Goal: Task Accomplishment & Management: Use online tool/utility

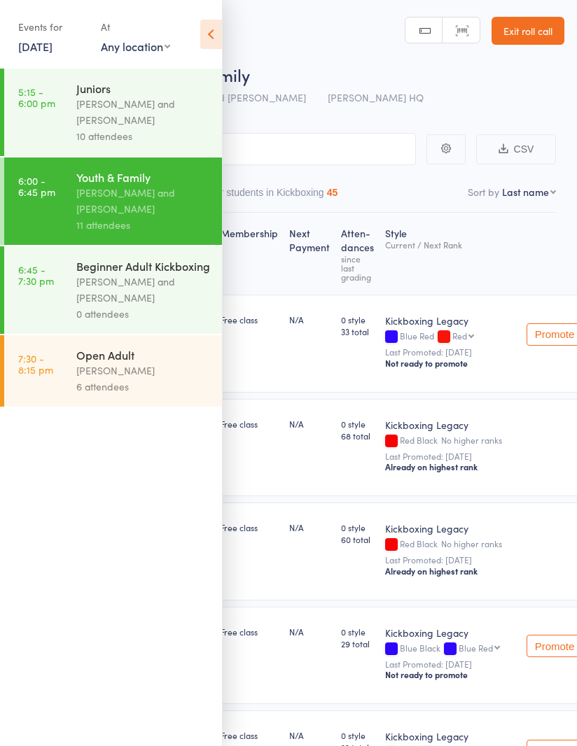
click at [533, 33] on link "Exit roll call" at bounding box center [527, 31] width 73 height 28
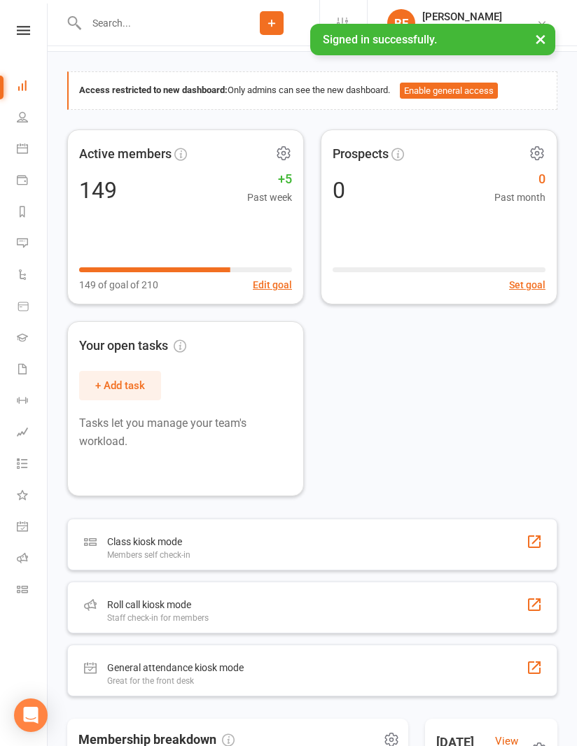
scroll to position [76, 0]
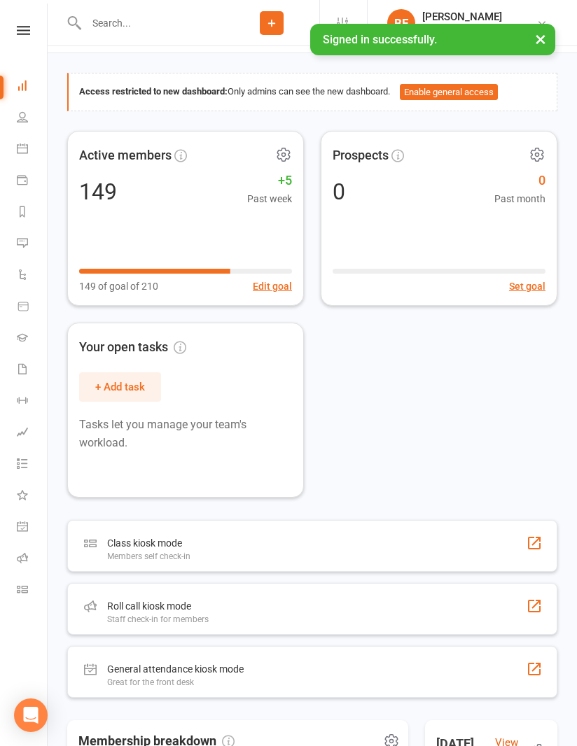
click at [369, 623] on div "Roll call kiosk mode Staff check-in for members" at bounding box center [312, 609] width 490 height 52
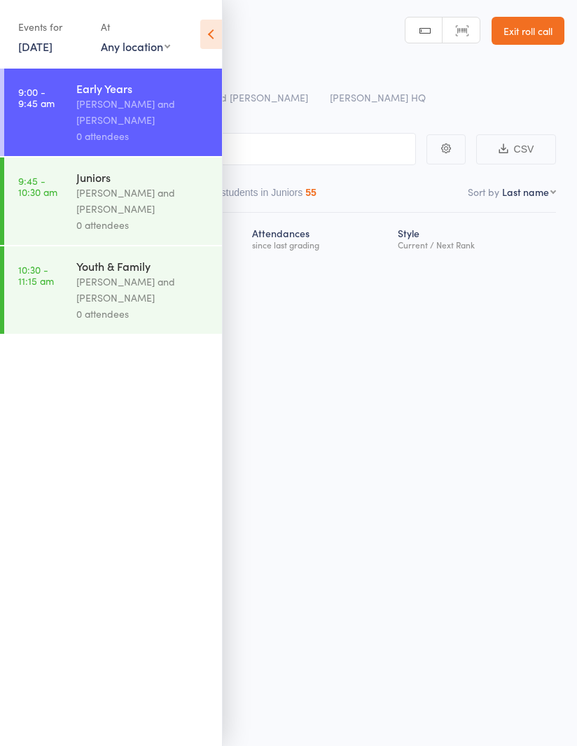
click at [215, 38] on icon at bounding box center [211, 34] width 22 height 29
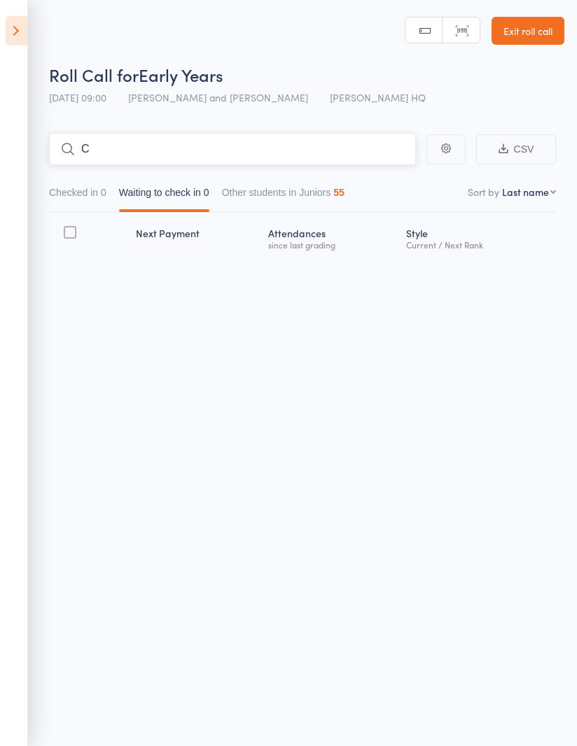
click at [253, 139] on input "C" at bounding box center [232, 149] width 367 height 32
click at [122, 141] on input "C" at bounding box center [232, 149] width 367 height 32
click at [125, 140] on input "C" at bounding box center [232, 149] width 367 height 32
click at [119, 159] on input "C" at bounding box center [232, 149] width 367 height 32
click at [106, 143] on input "C" at bounding box center [232, 149] width 367 height 32
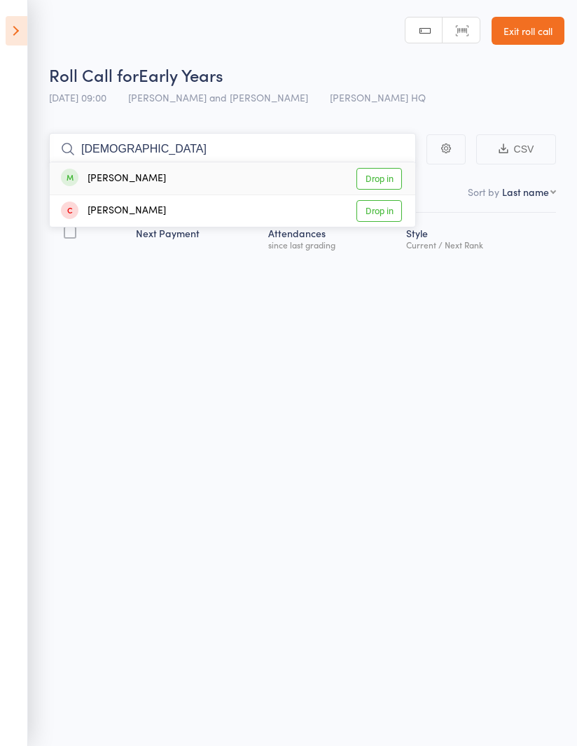
type input "[DEMOGRAPHIC_DATA]"
click at [378, 177] on link "Drop in" at bounding box center [378, 179] width 45 height 22
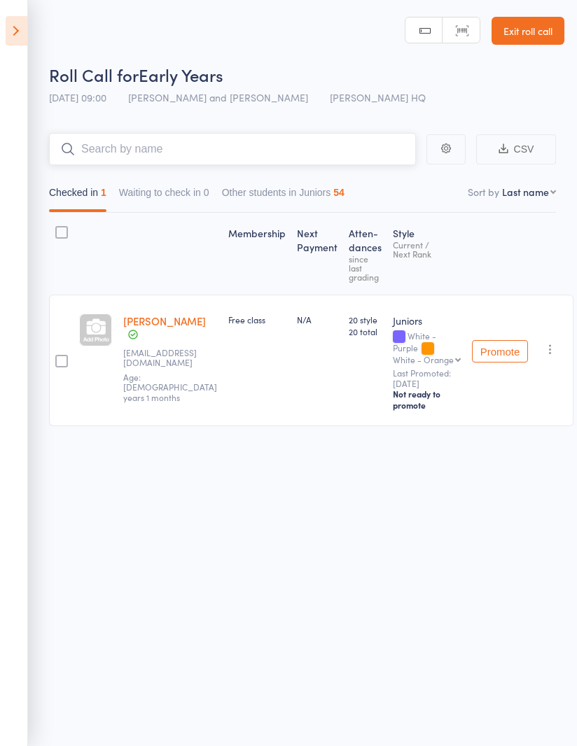
type input "L"
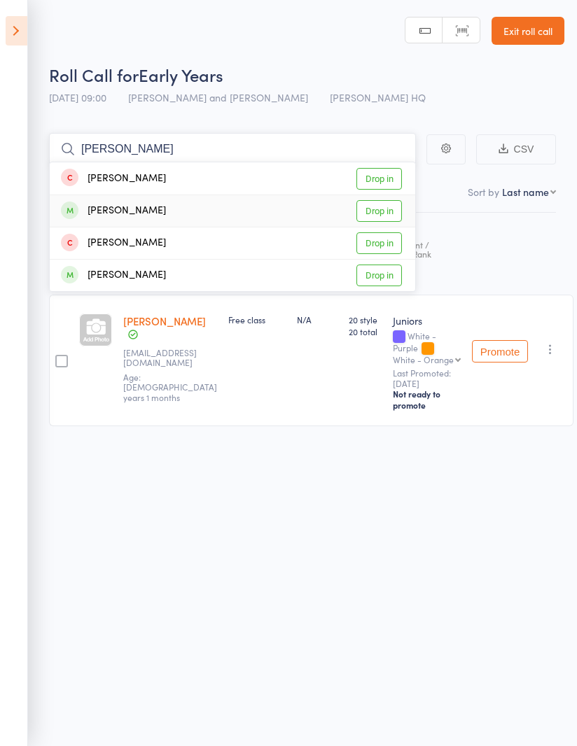
type input "[PERSON_NAME]"
click at [385, 208] on link "Drop in" at bounding box center [378, 211] width 45 height 22
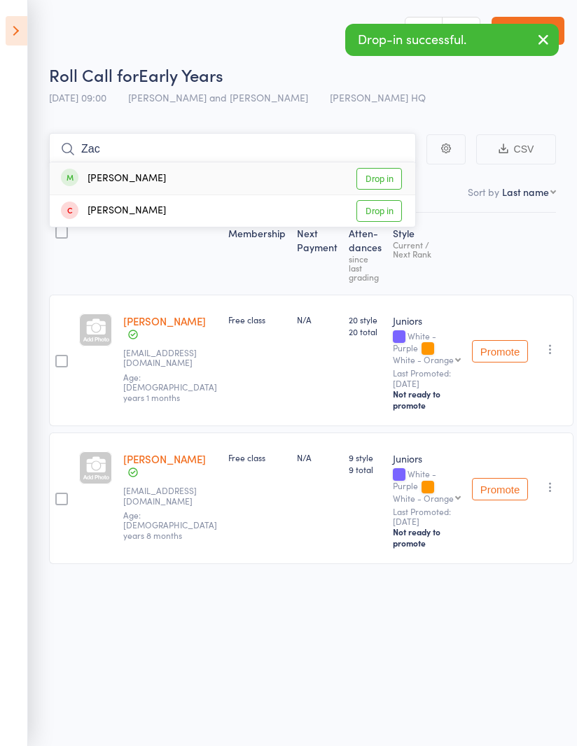
type input "Zac"
click at [384, 171] on link "Drop in" at bounding box center [378, 179] width 45 height 22
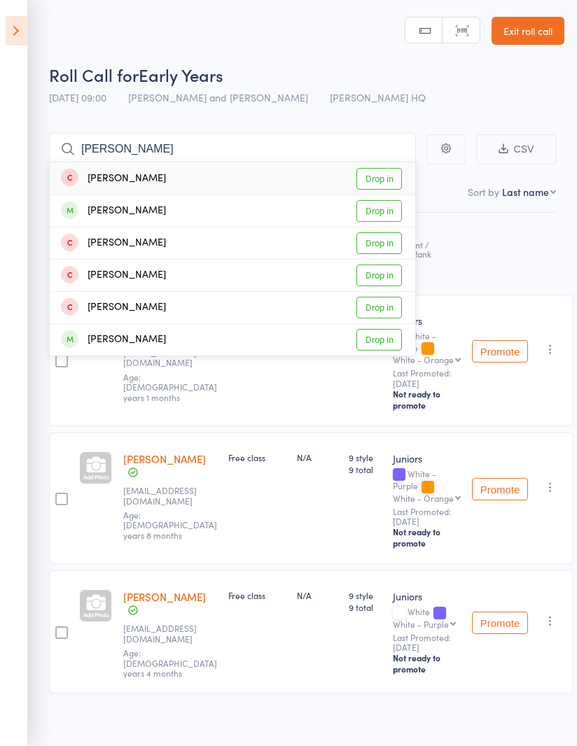
click at [493, 239] on div "Membership Next Payment Atten­dances since last grading Style Current / Next Ra…" at bounding box center [311, 456] width 524 height 487
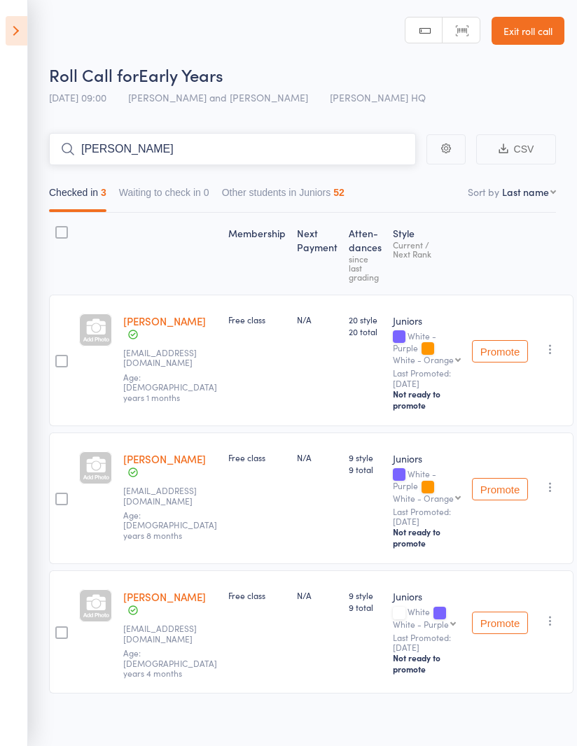
click at [311, 153] on input "[PERSON_NAME]" at bounding box center [232, 149] width 367 height 32
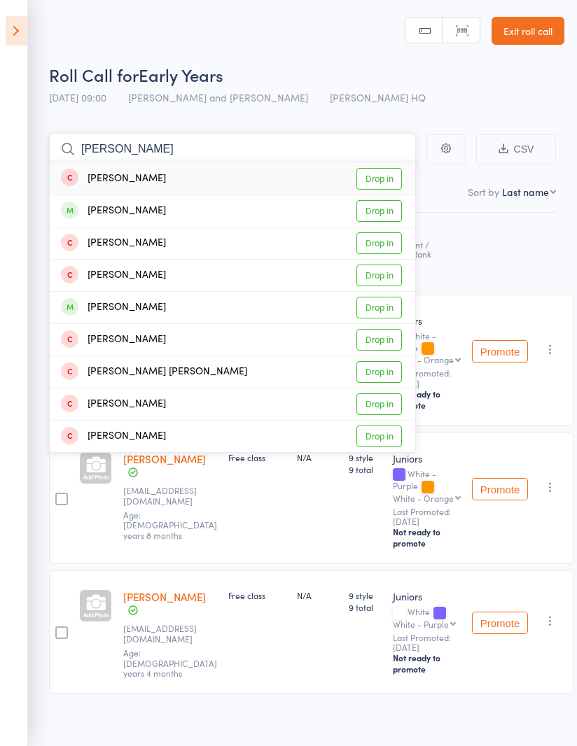
type input "[PERSON_NAME]"
click at [388, 206] on link "Drop in" at bounding box center [378, 211] width 45 height 22
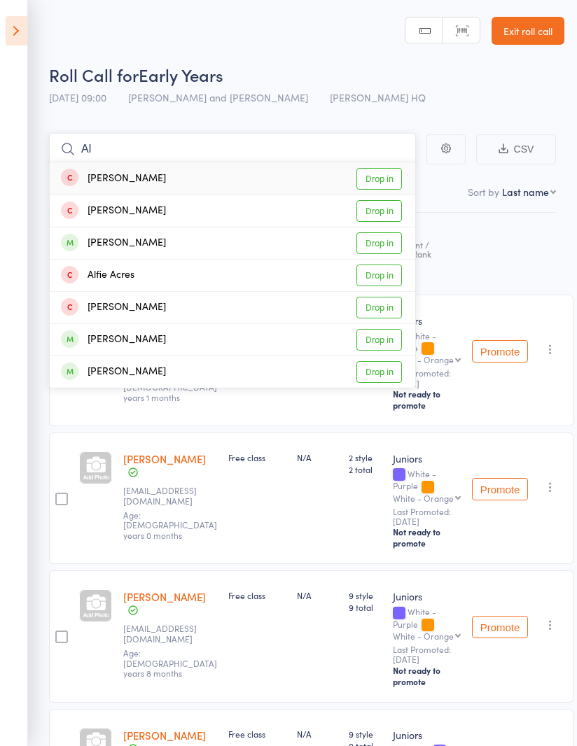
type input "A"
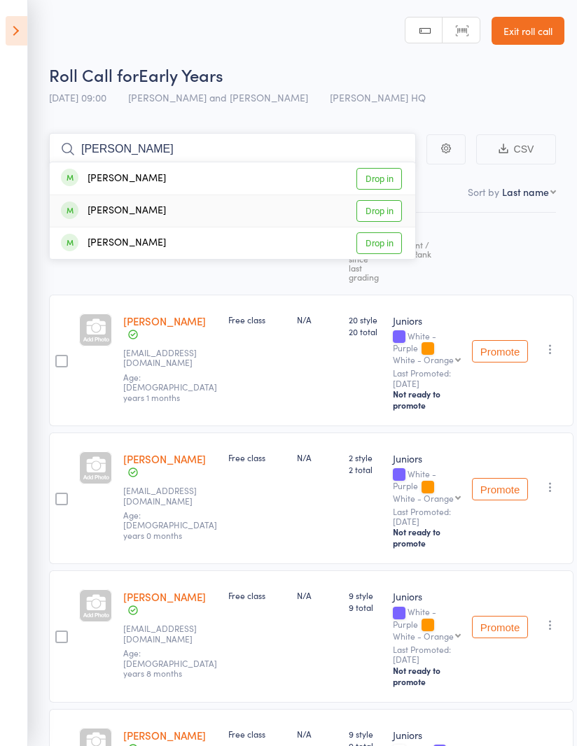
type input "[PERSON_NAME]"
click at [385, 210] on link "Drop in" at bounding box center [378, 211] width 45 height 22
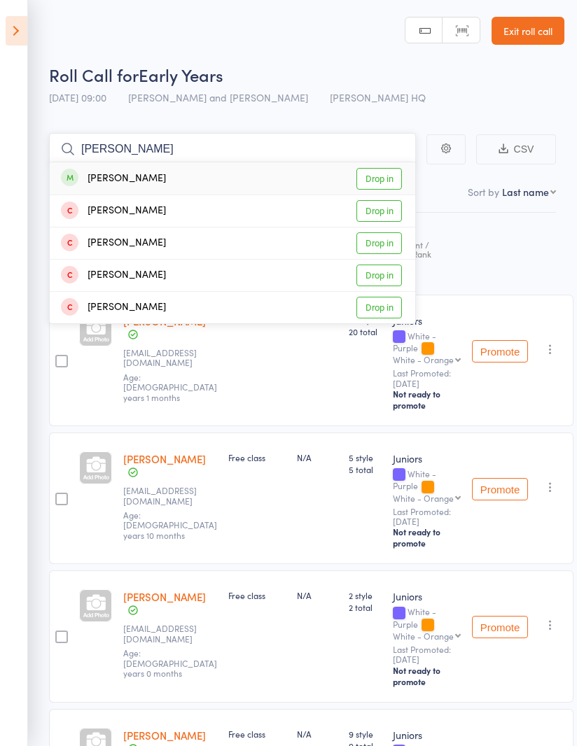
type input "[PERSON_NAME]"
click at [386, 175] on link "Drop in" at bounding box center [378, 179] width 45 height 22
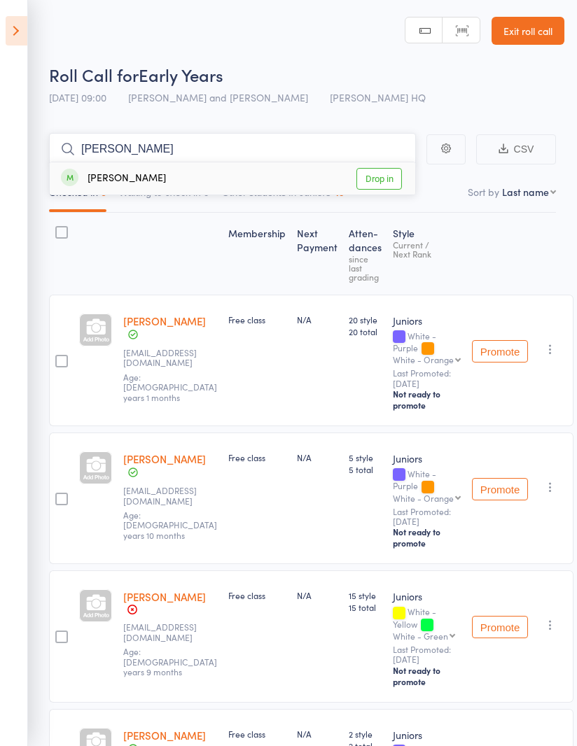
type input "[PERSON_NAME]"
click at [390, 180] on link "Drop in" at bounding box center [378, 179] width 45 height 22
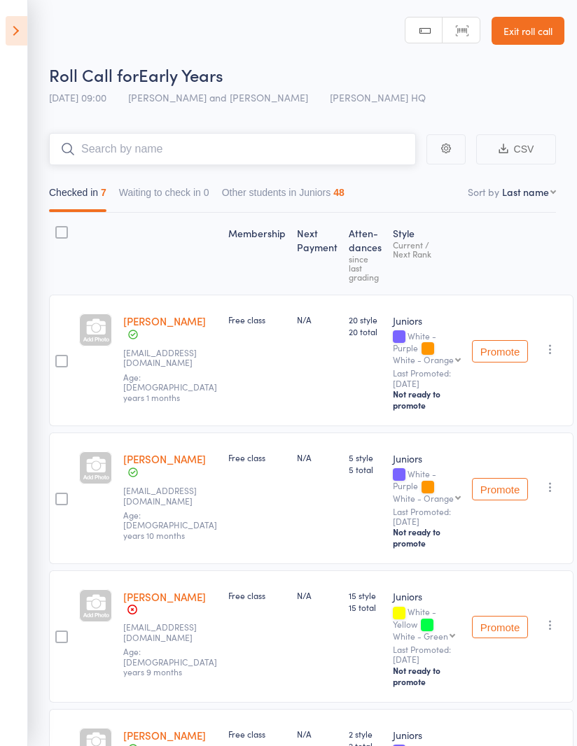
type input "C"
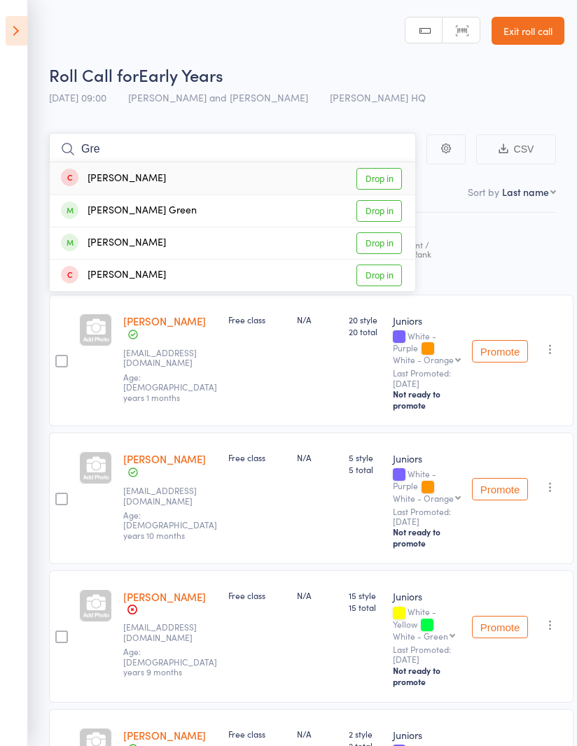
type input "Gre"
click at [386, 239] on link "Drop in" at bounding box center [378, 243] width 45 height 22
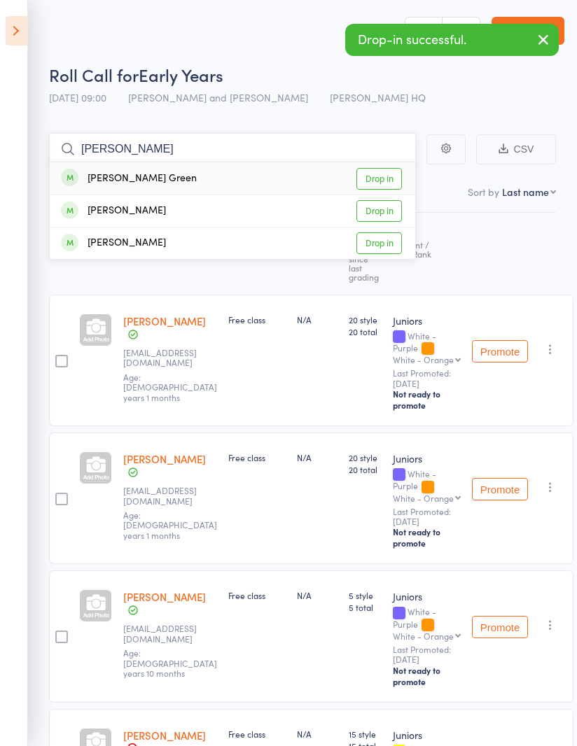
type input "[PERSON_NAME]"
click at [389, 179] on link "Drop in" at bounding box center [378, 179] width 45 height 22
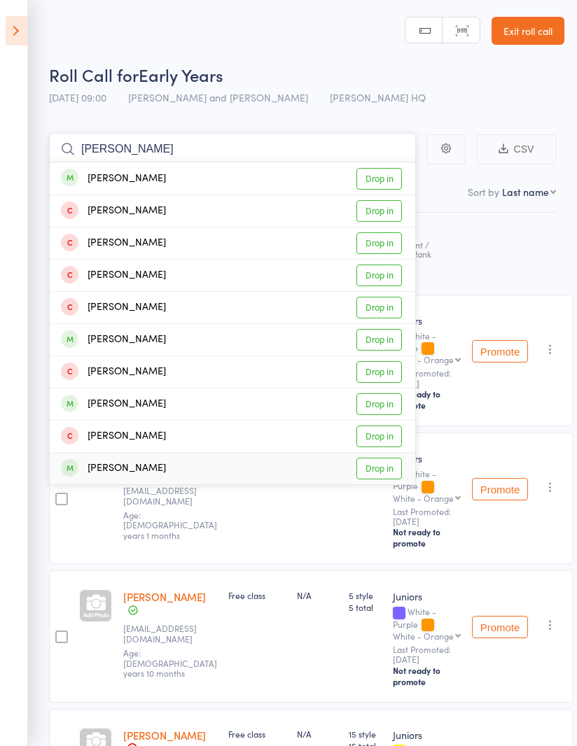
type input "[PERSON_NAME]"
click at [383, 461] on link "Drop in" at bounding box center [378, 469] width 45 height 22
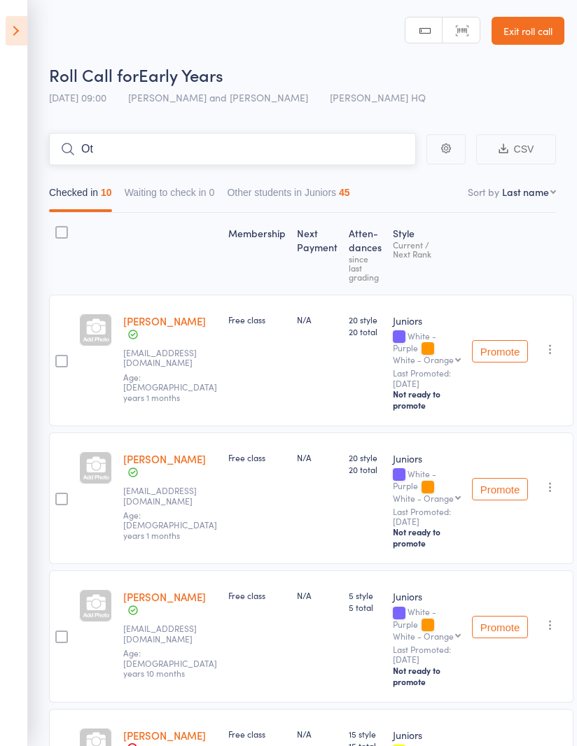
type input "O"
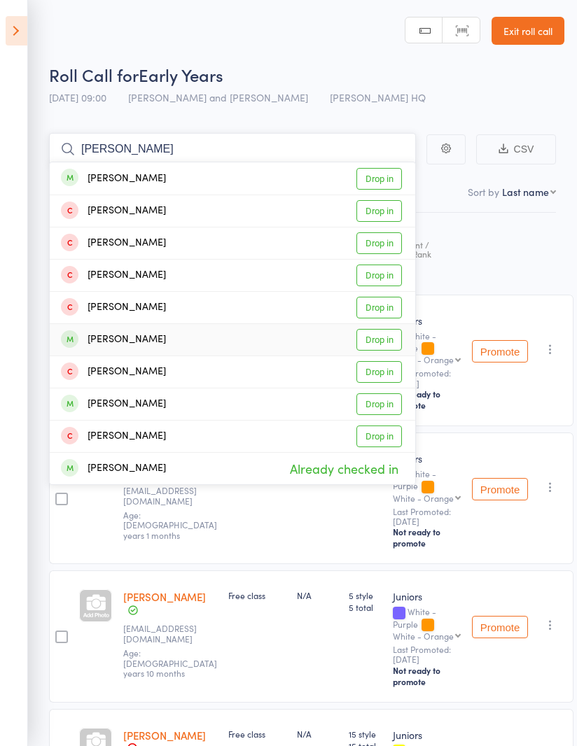
type input "[PERSON_NAME]"
click at [385, 338] on link "Drop in" at bounding box center [378, 340] width 45 height 22
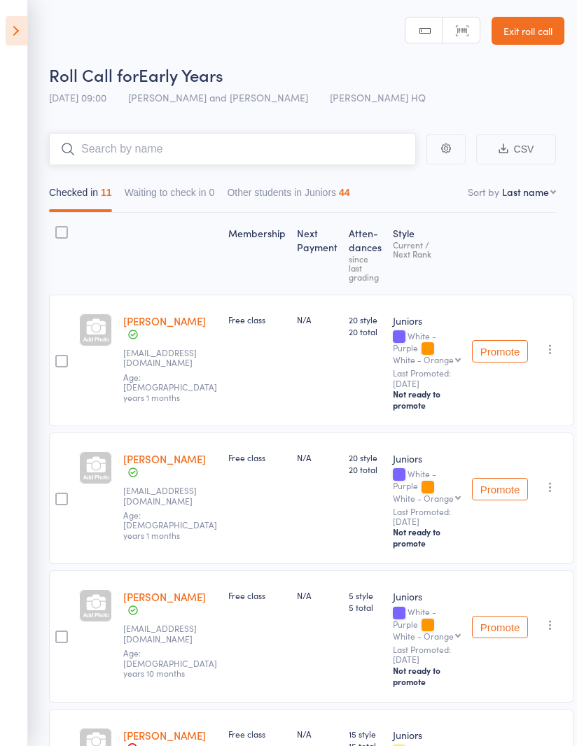
click at [171, 149] on input "search" at bounding box center [232, 149] width 367 height 32
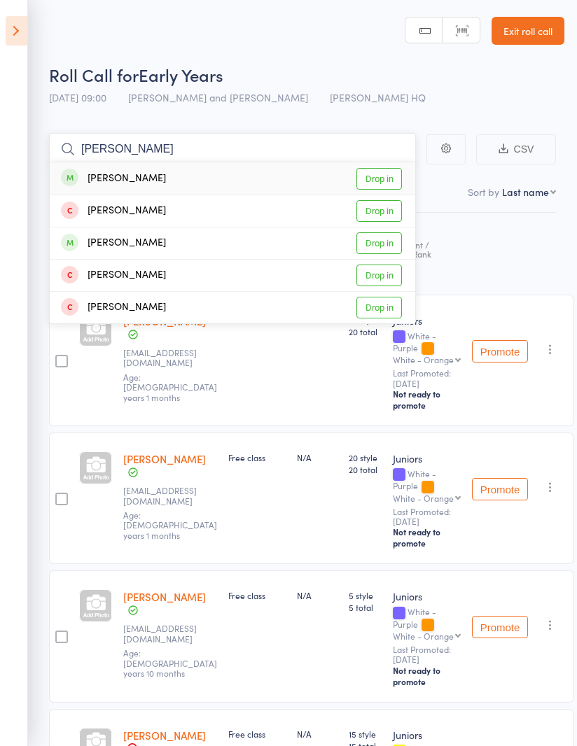
type input "[PERSON_NAME]"
click at [386, 178] on link "Drop in" at bounding box center [378, 179] width 45 height 22
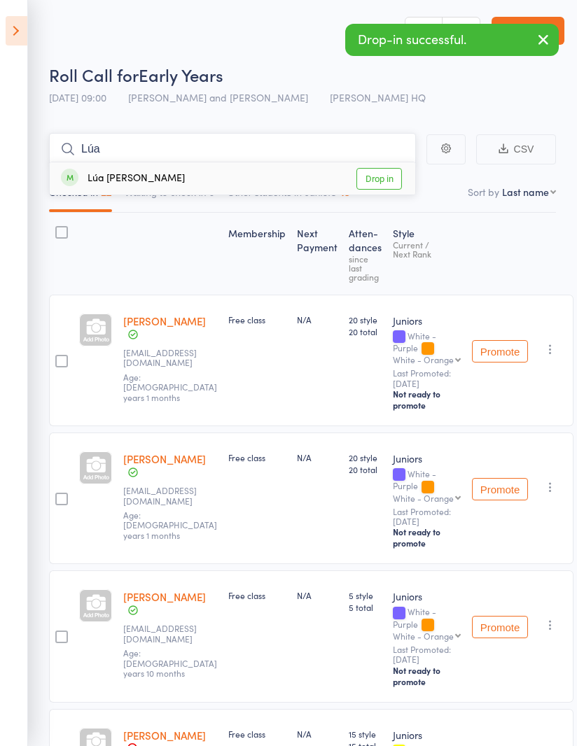
type input "Lúa"
click at [386, 175] on link "Drop in" at bounding box center [378, 179] width 45 height 22
